Goal: Task Accomplishment & Management: Use online tool/utility

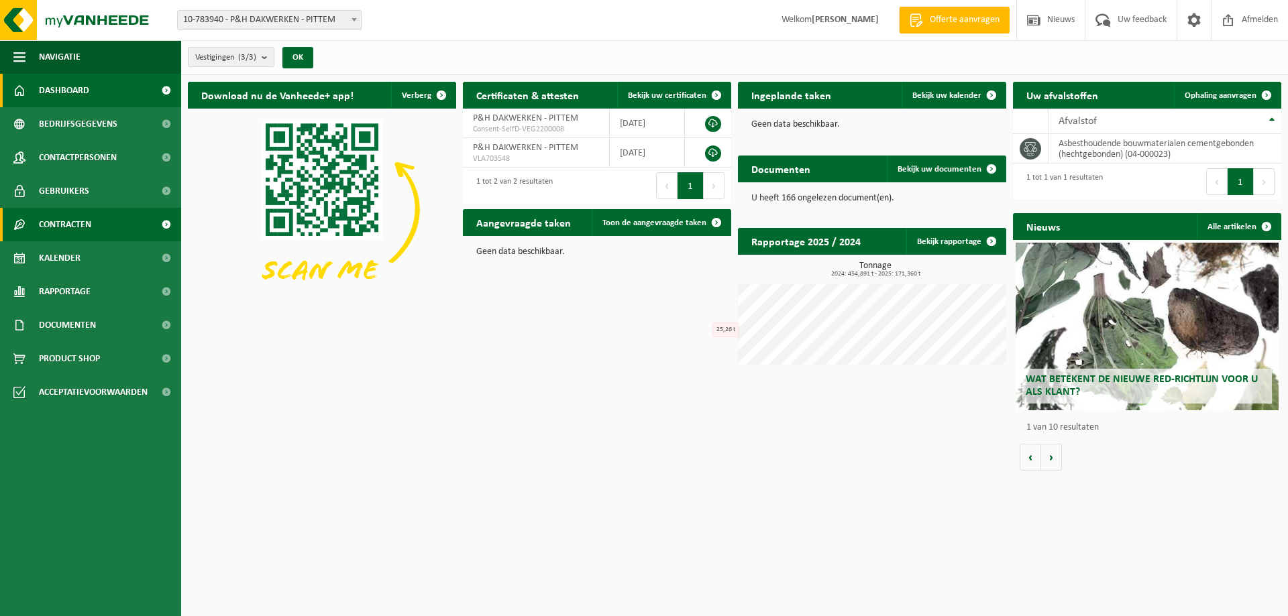
click at [79, 222] on span "Contracten" at bounding box center [65, 225] width 52 height 34
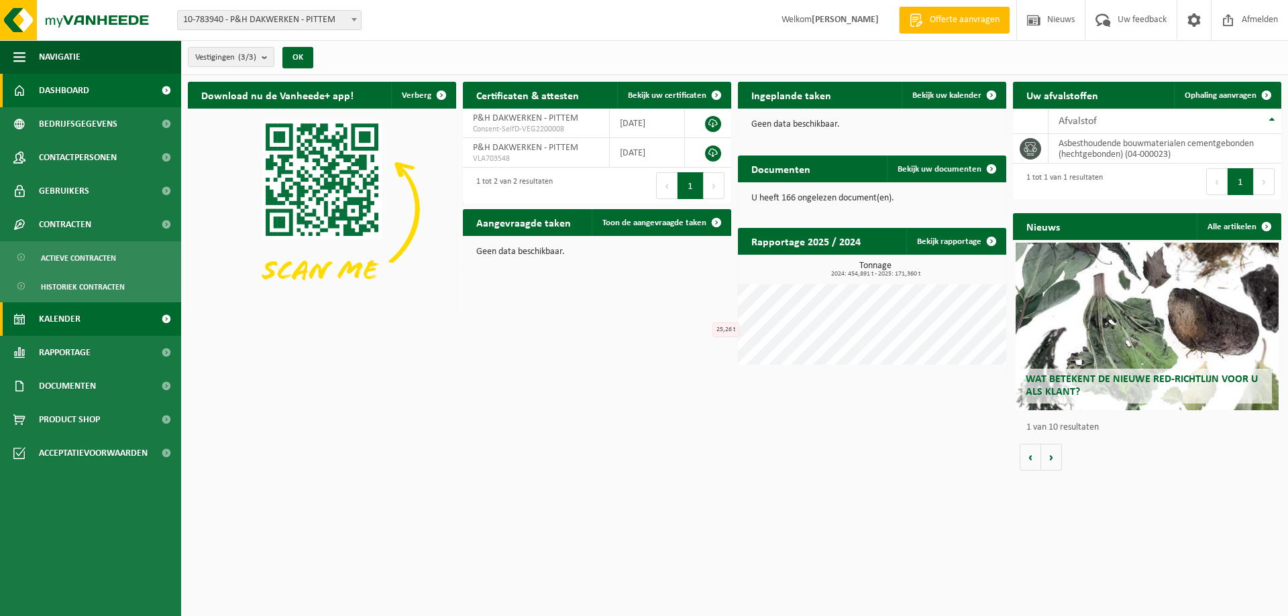
click at [64, 319] on span "Kalender" at bounding box center [60, 320] width 42 height 34
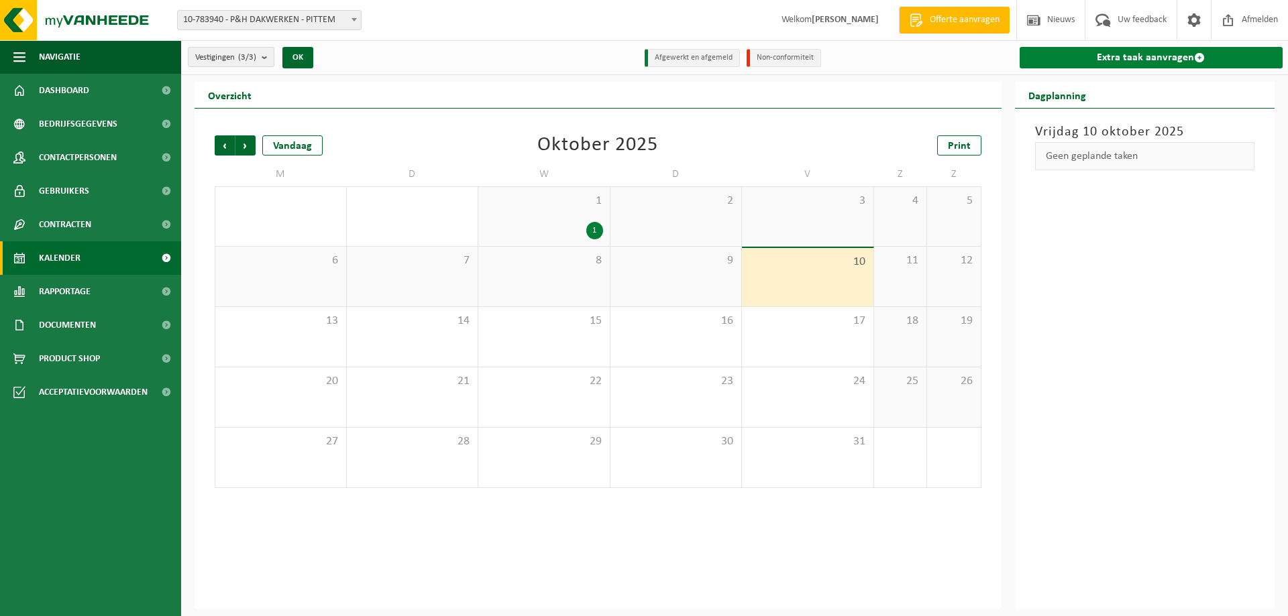
click at [1132, 59] on link "Extra taak aanvragen" at bounding box center [1152, 57] width 264 height 21
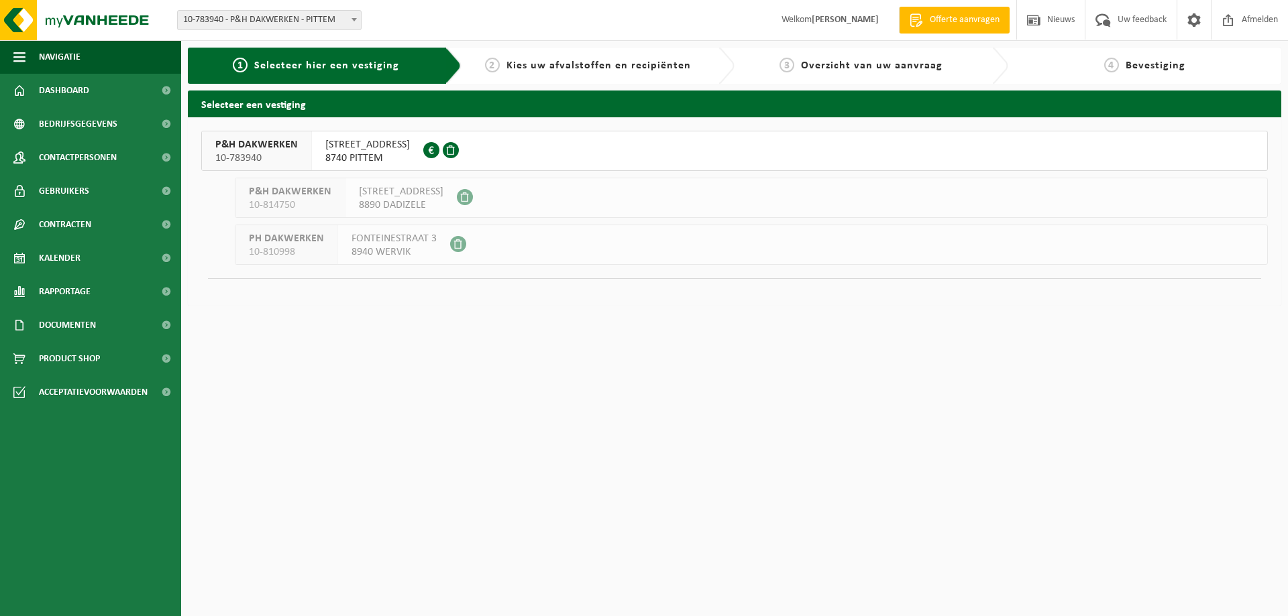
click at [323, 68] on span "Selecteer hier een vestiging" at bounding box center [326, 65] width 145 height 11
click at [346, 154] on span "8740 PITTEM" at bounding box center [367, 158] width 85 height 13
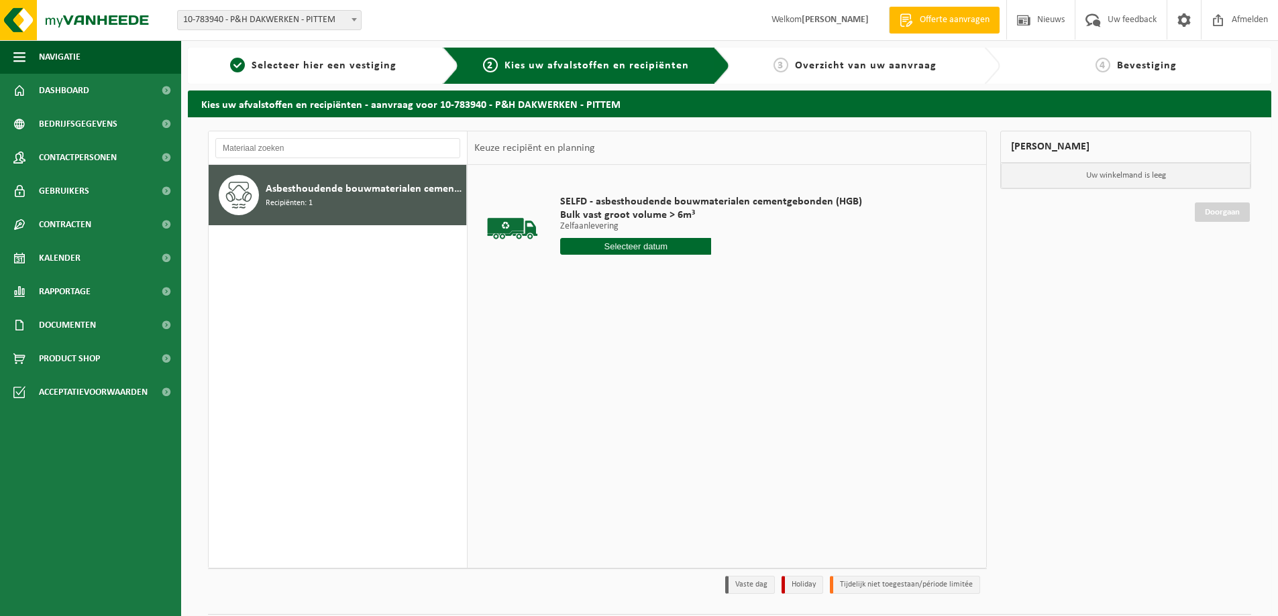
click at [667, 252] on input "text" at bounding box center [635, 246] width 151 height 17
click at [664, 341] on div "10" at bounding box center [666, 343] width 23 height 21
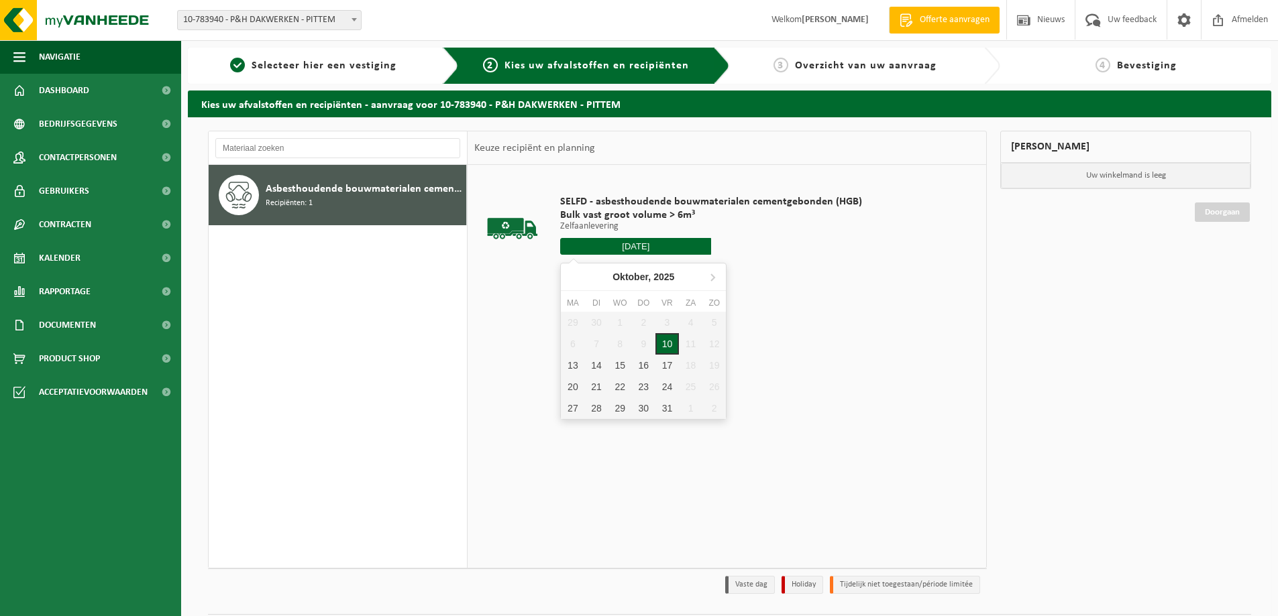
type input "Van 2025-10-10"
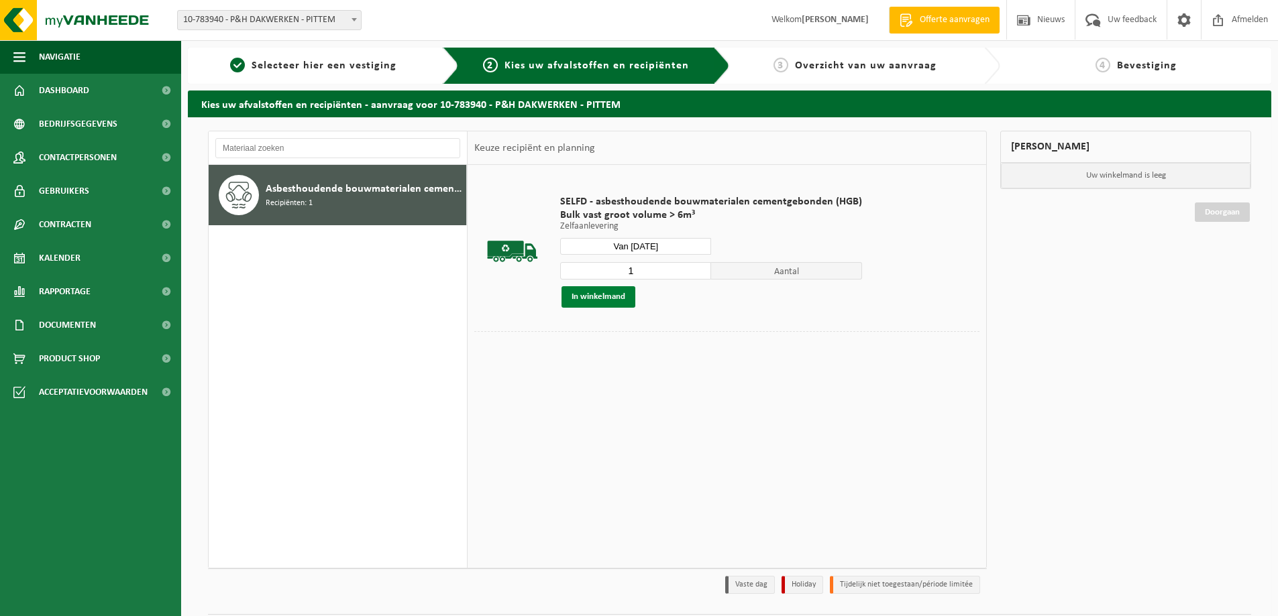
click at [580, 301] on button "In winkelmand" at bounding box center [598, 296] width 74 height 21
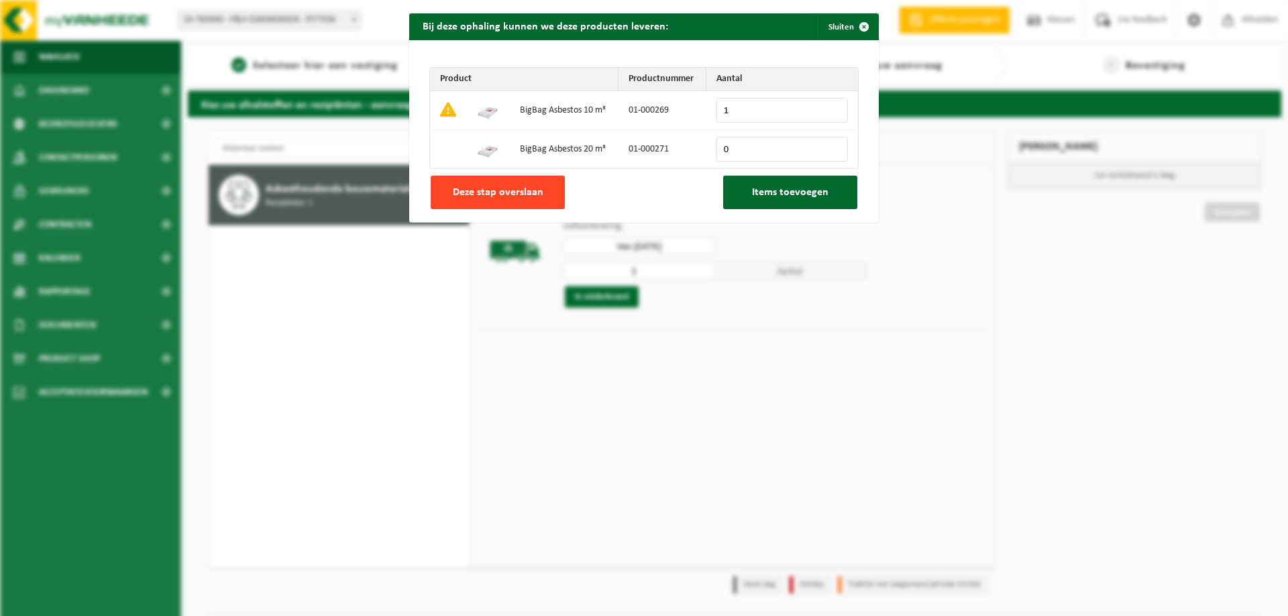
click at [532, 202] on button "Deze stap overslaan" at bounding box center [498, 193] width 134 height 34
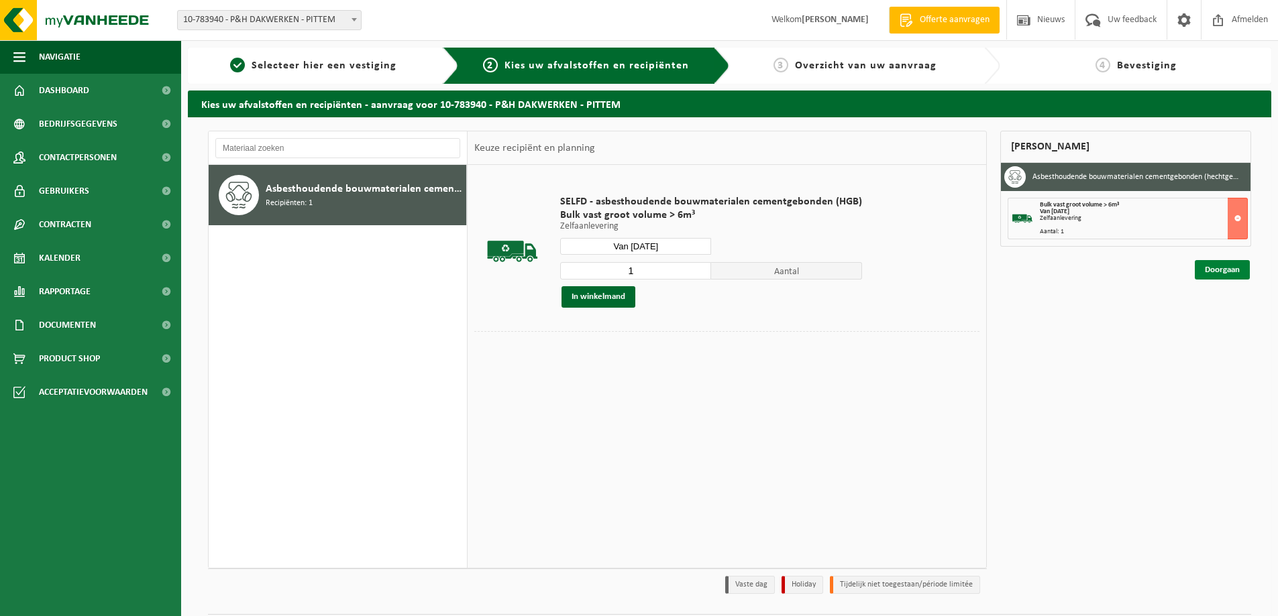
click at [1203, 272] on link "Doorgaan" at bounding box center [1222, 269] width 55 height 19
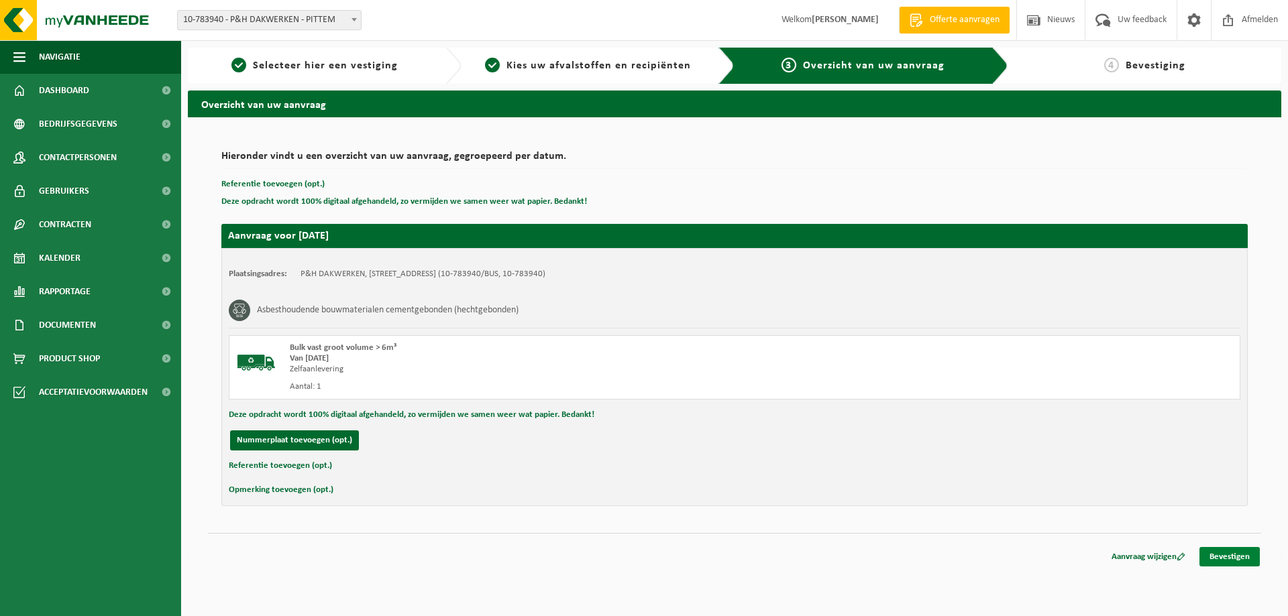
click at [1220, 559] on link "Bevestigen" at bounding box center [1229, 556] width 60 height 19
